Goal: Task Accomplishment & Management: Manage account settings

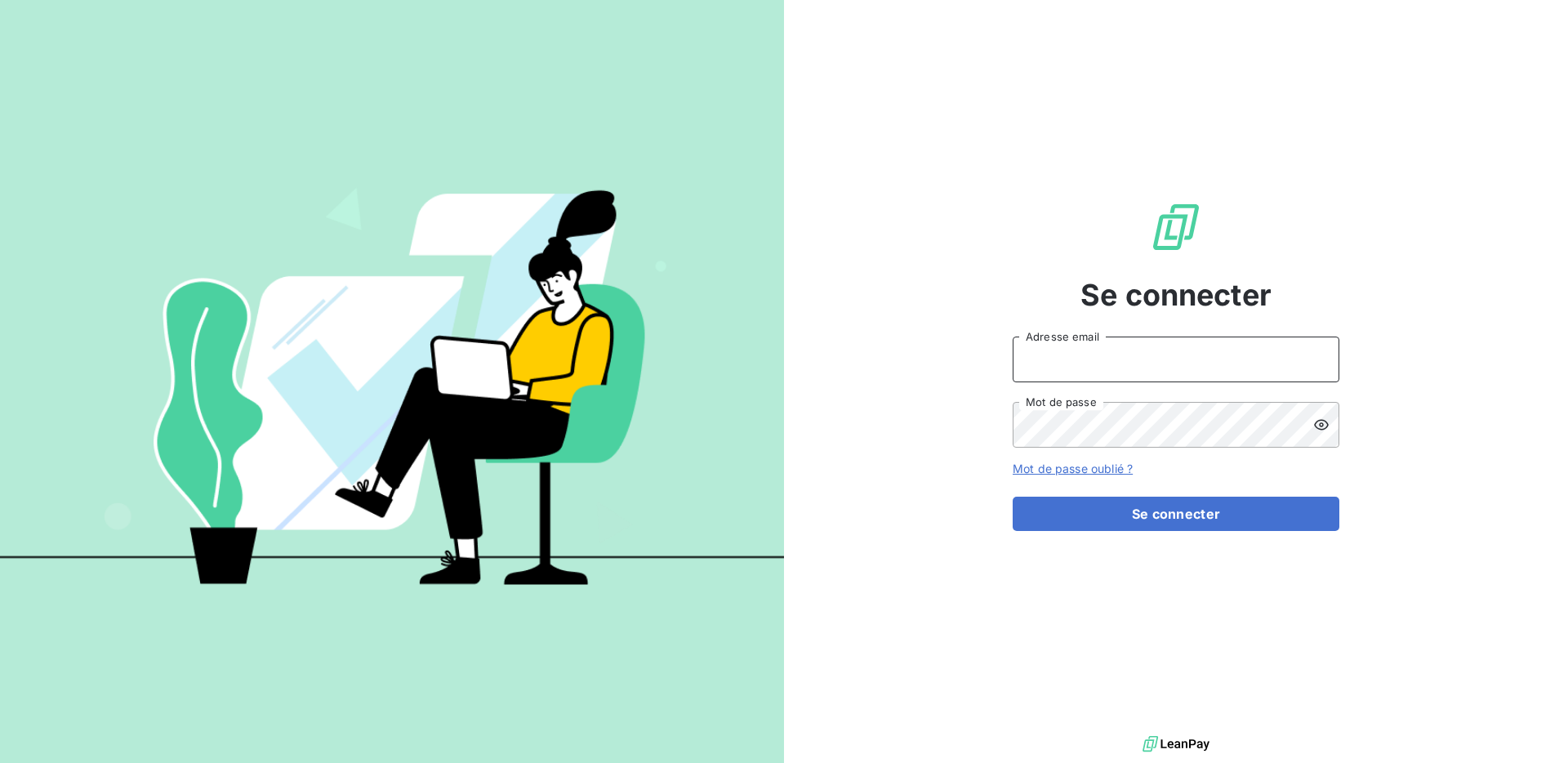
click at [1082, 367] on input "Adresse email" at bounding box center [1175, 358] width 326 height 45
type input "[PERSON_NAME][EMAIL_ADDRESS][PERSON_NAME][DOMAIN_NAME]"
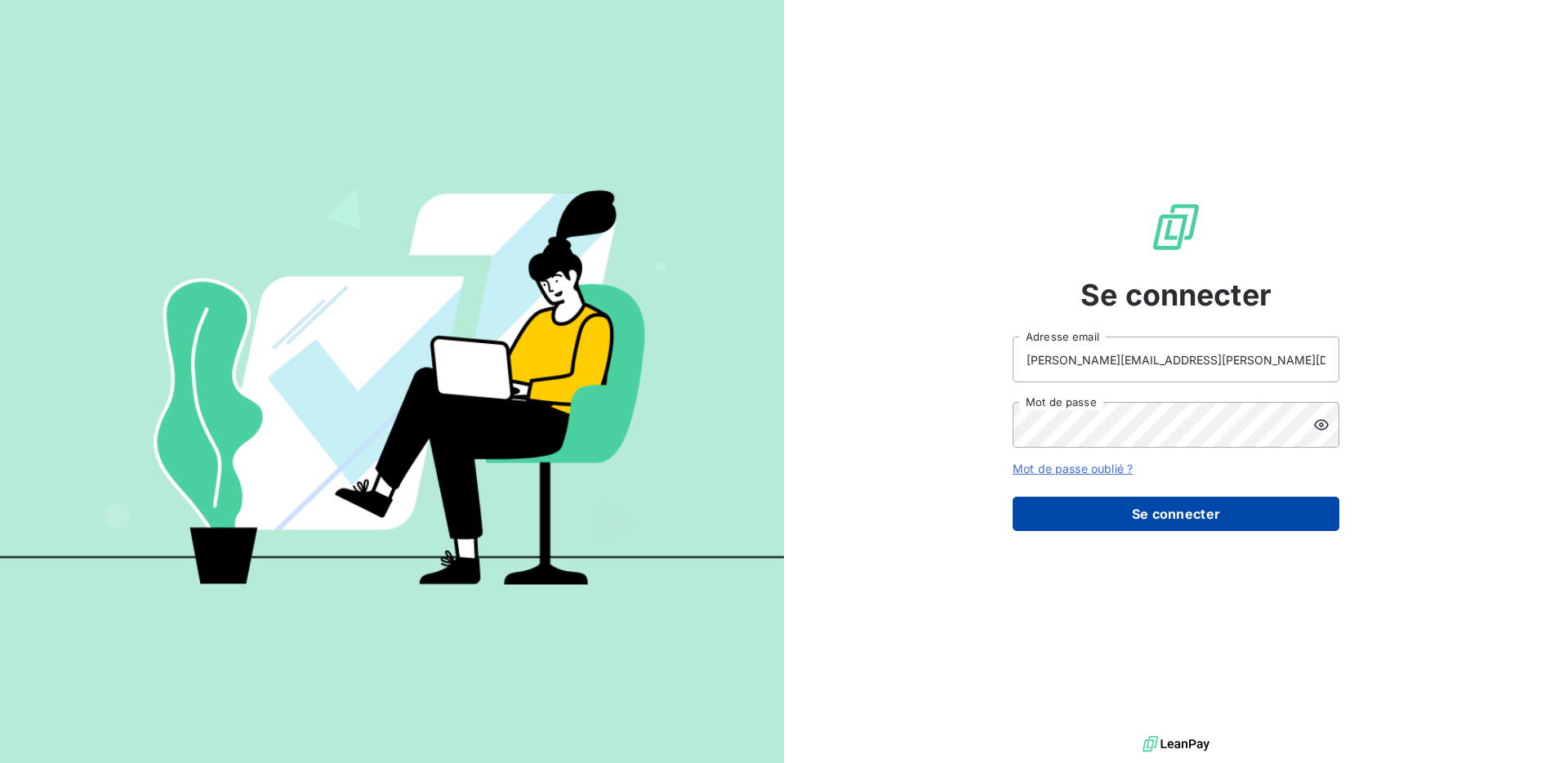
click at [1142, 503] on button "Se connecter" at bounding box center [1175, 513] width 326 height 35
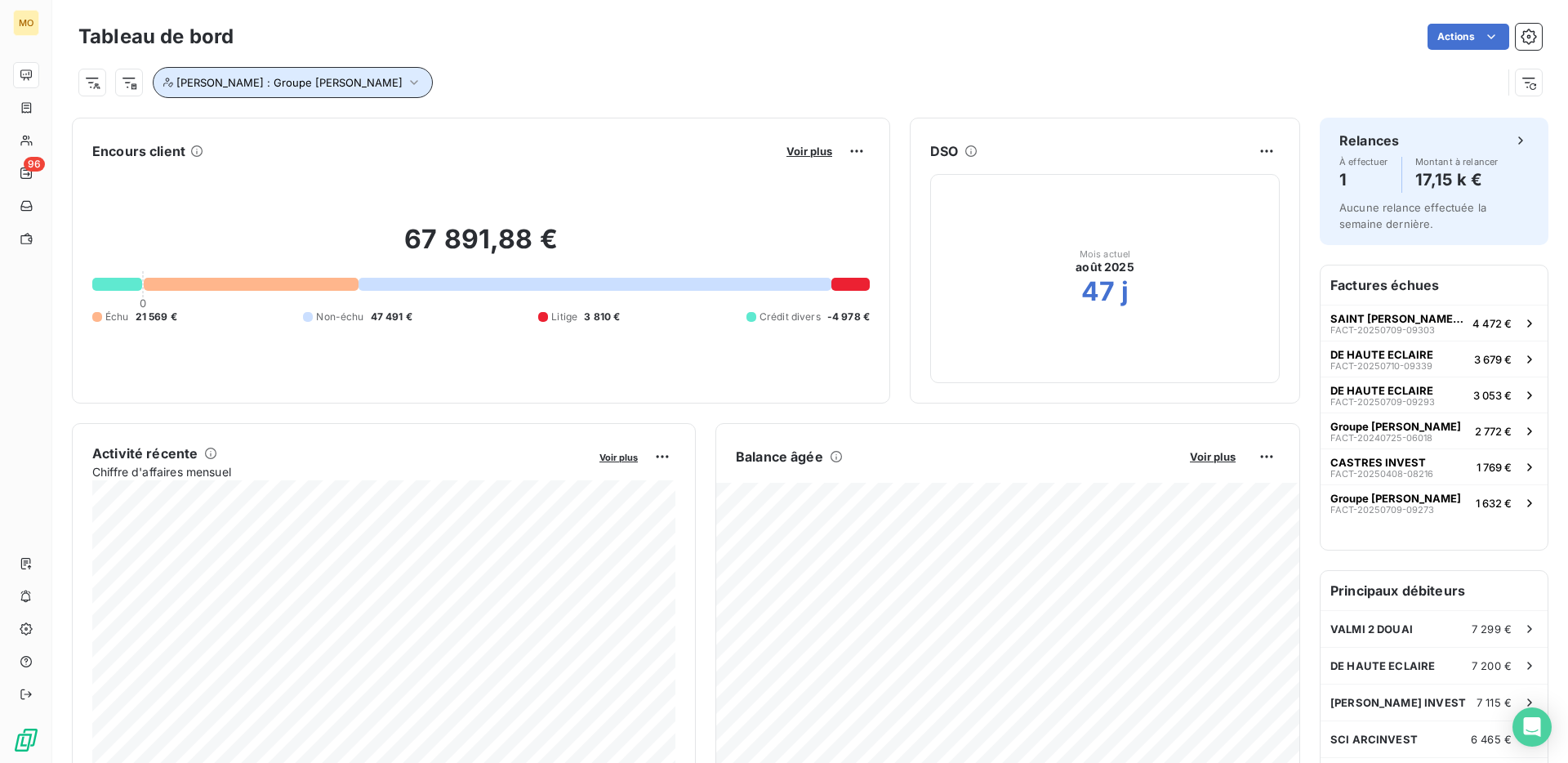
click at [280, 95] on button "Duval : Groupe Duval" at bounding box center [292, 82] width 280 height 31
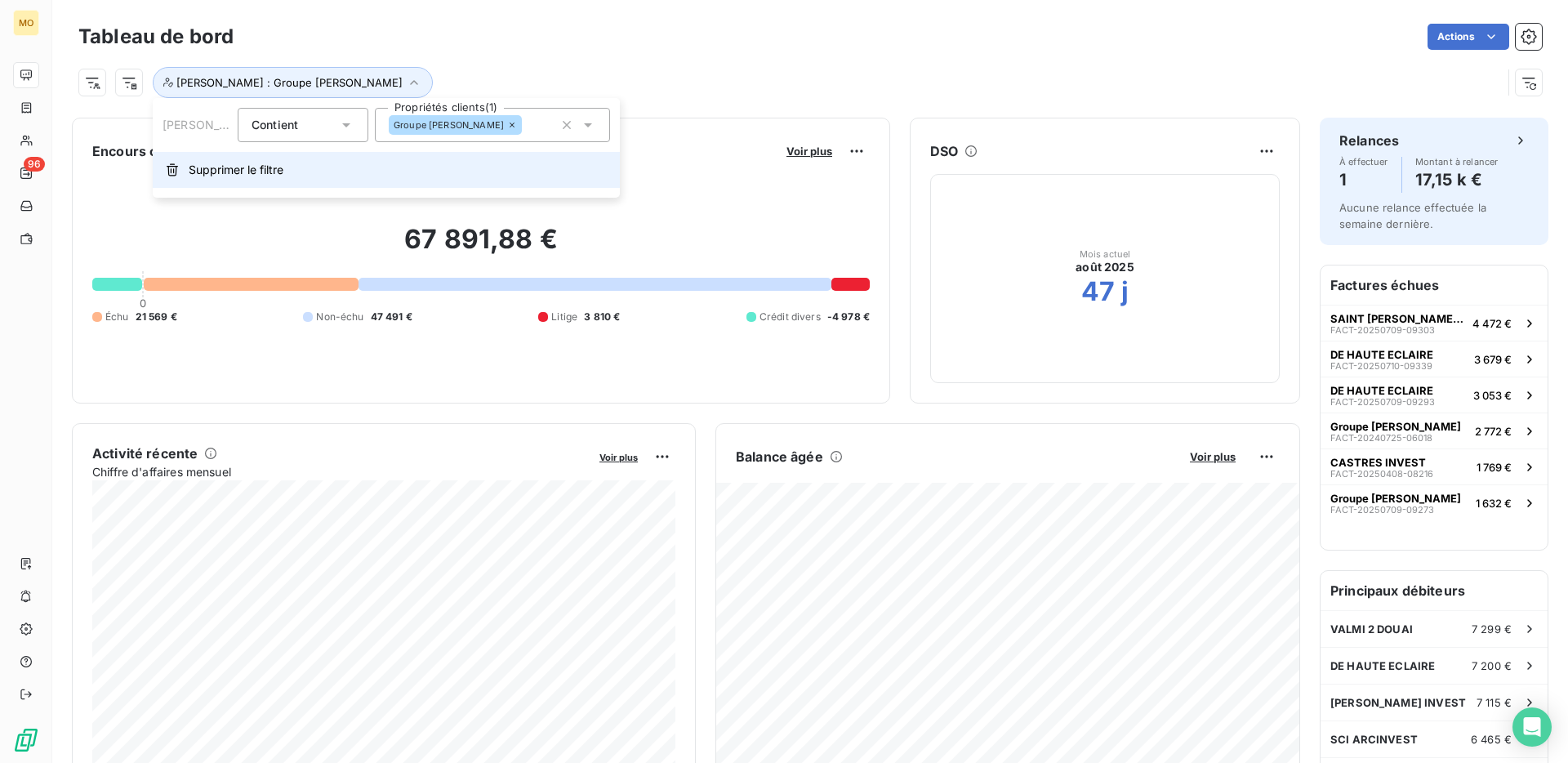
click at [193, 182] on button "Supprimer le filtre" at bounding box center [386, 170] width 467 height 36
